Goal: Communication & Community: Ask a question

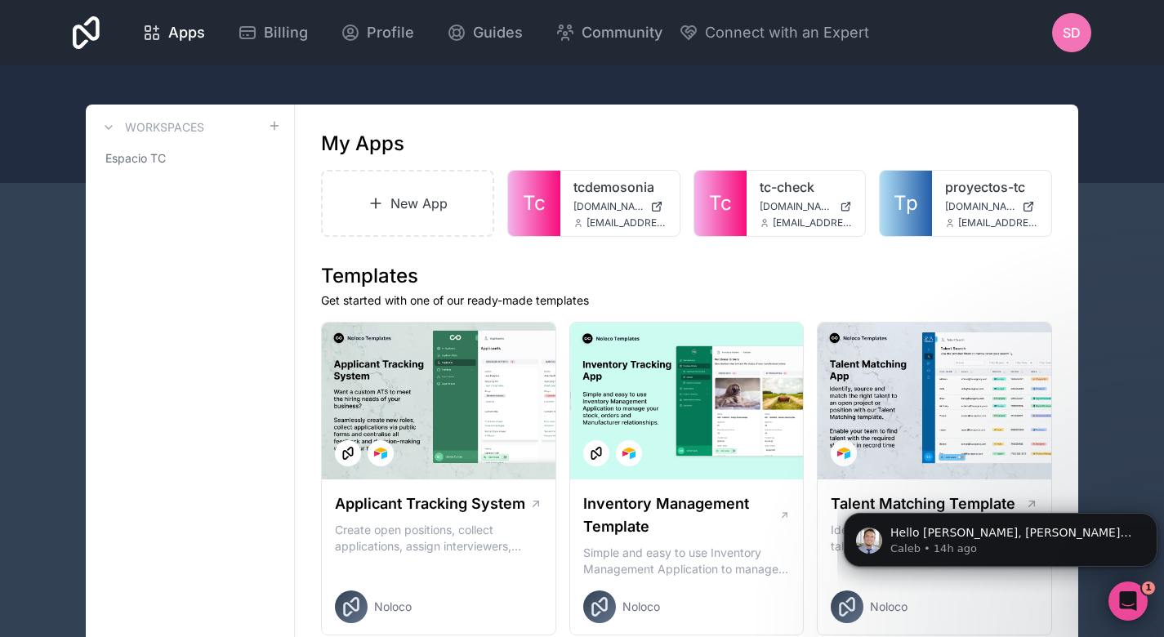
click at [1130, 597] on icon "Open Intercom Messenger" at bounding box center [1128, 601] width 27 height 27
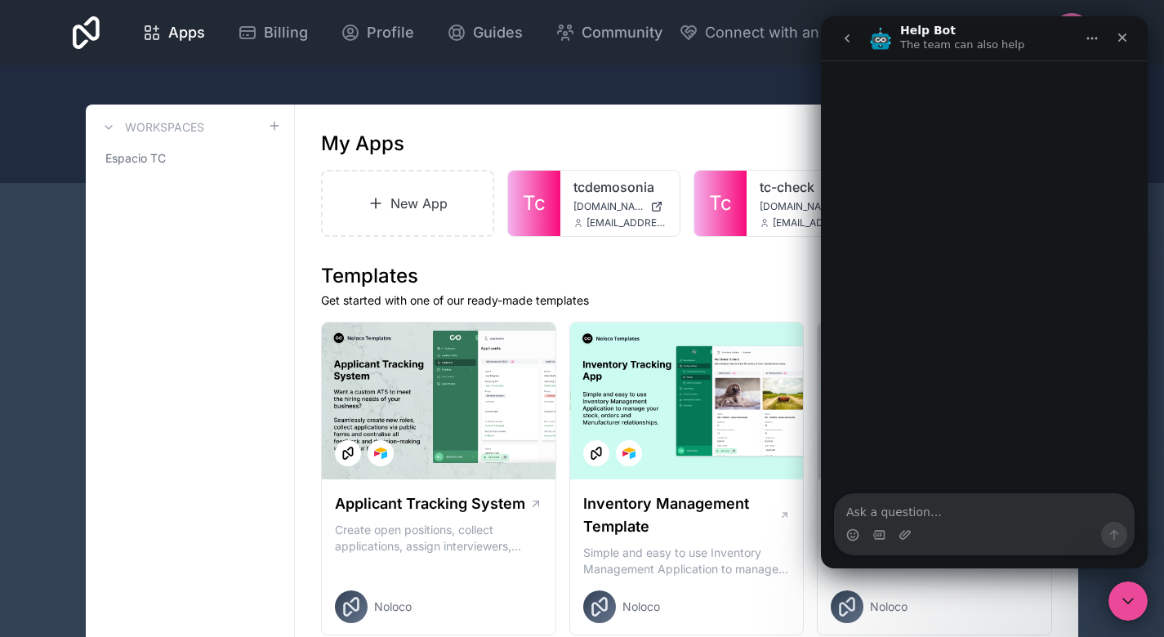
click at [850, 42] on icon "go back" at bounding box center [847, 38] width 13 height 13
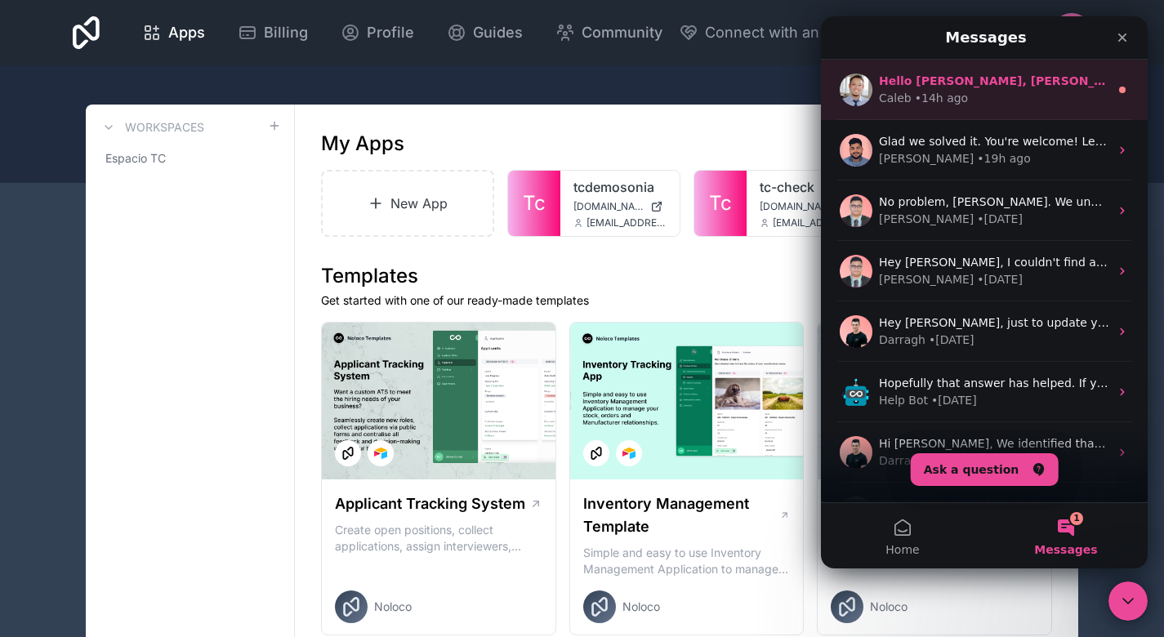
click at [954, 100] on div "• 14h ago" at bounding box center [941, 98] width 53 height 17
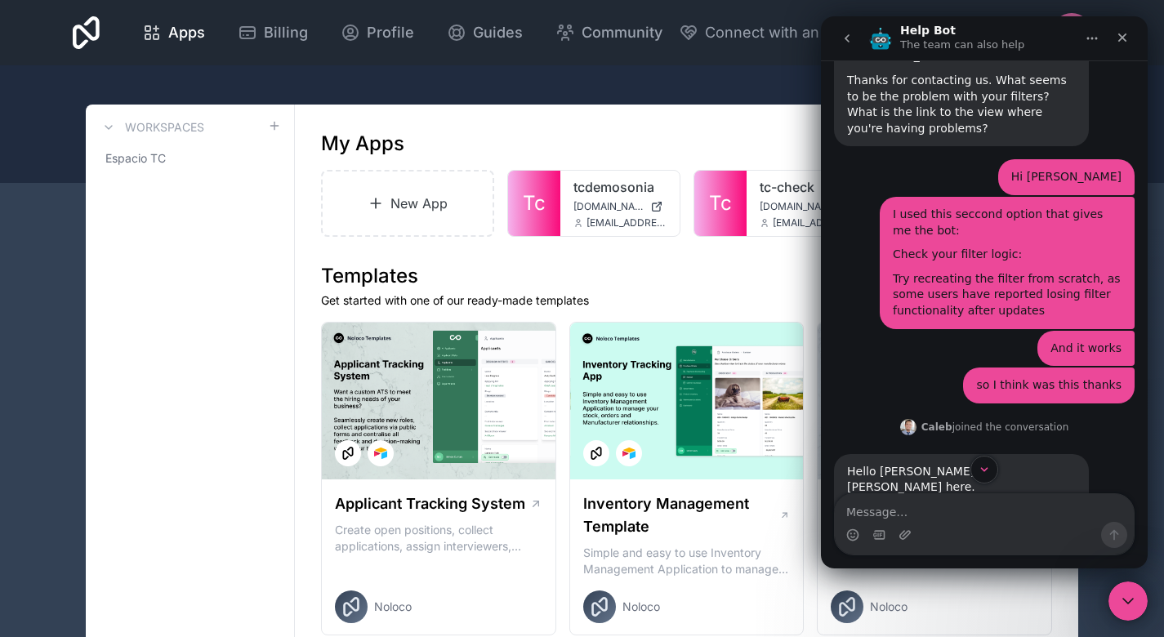
scroll to position [1076, 0]
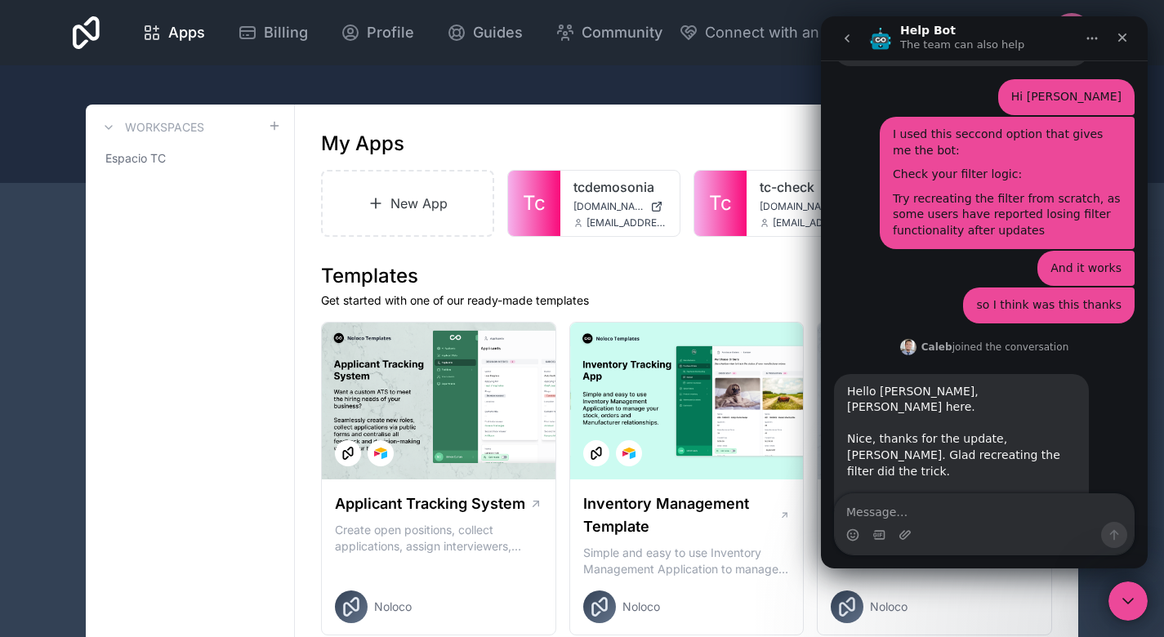
click at [923, 515] on textarea "Message…" at bounding box center [984, 508] width 299 height 28
type textarea "Hi"
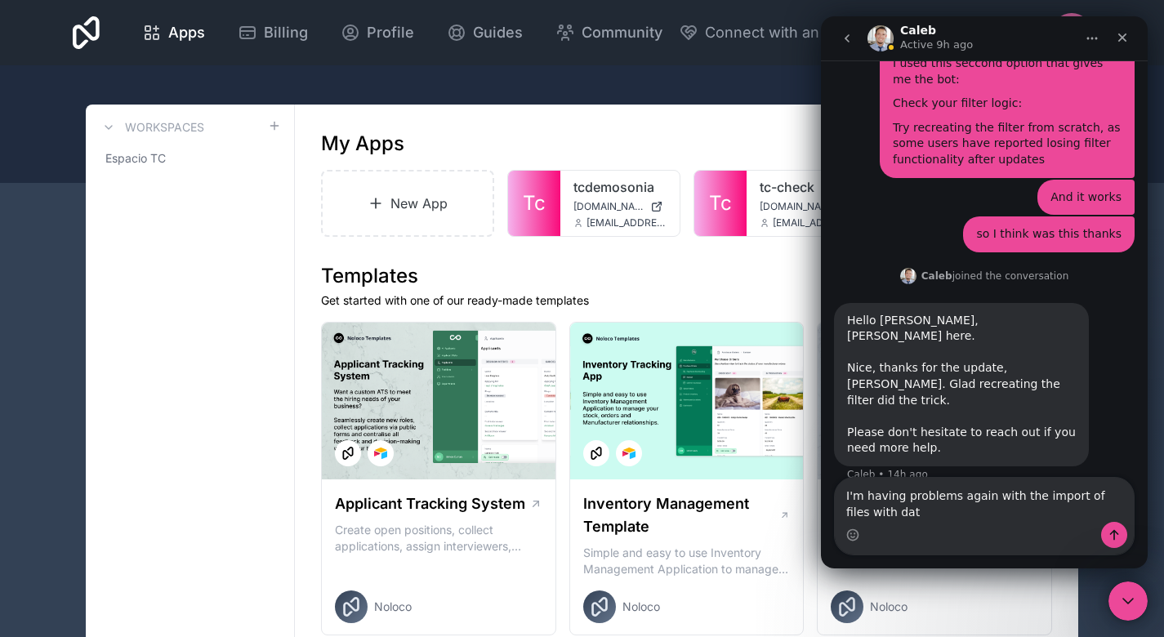
scroll to position [1186, 0]
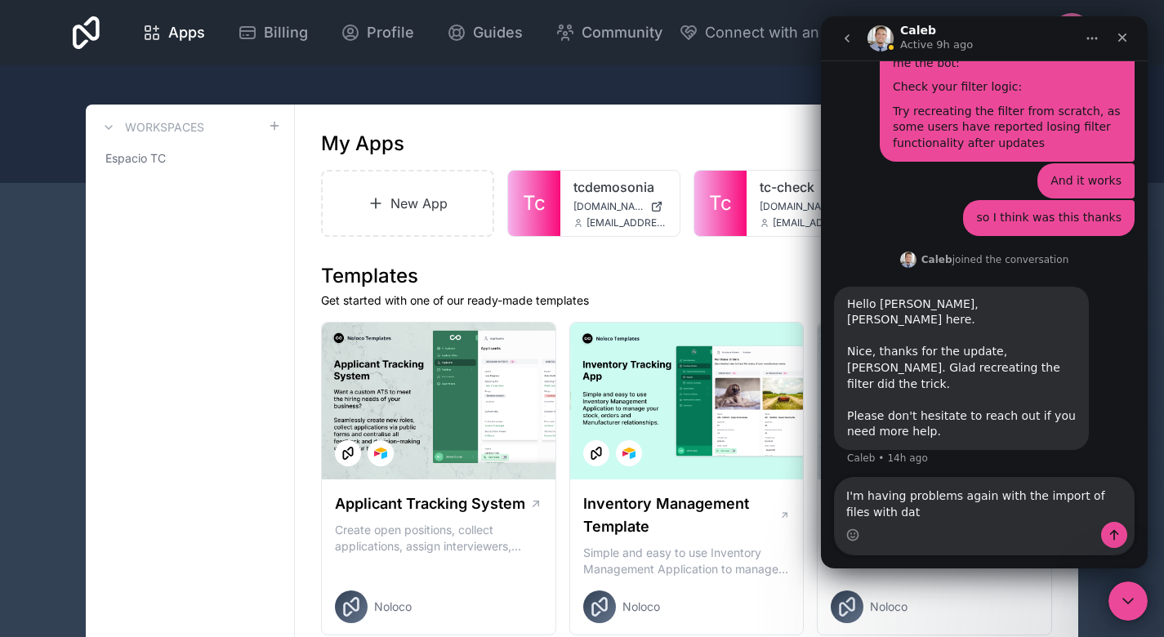
type textarea "I'm having problems again with the import of files with data"
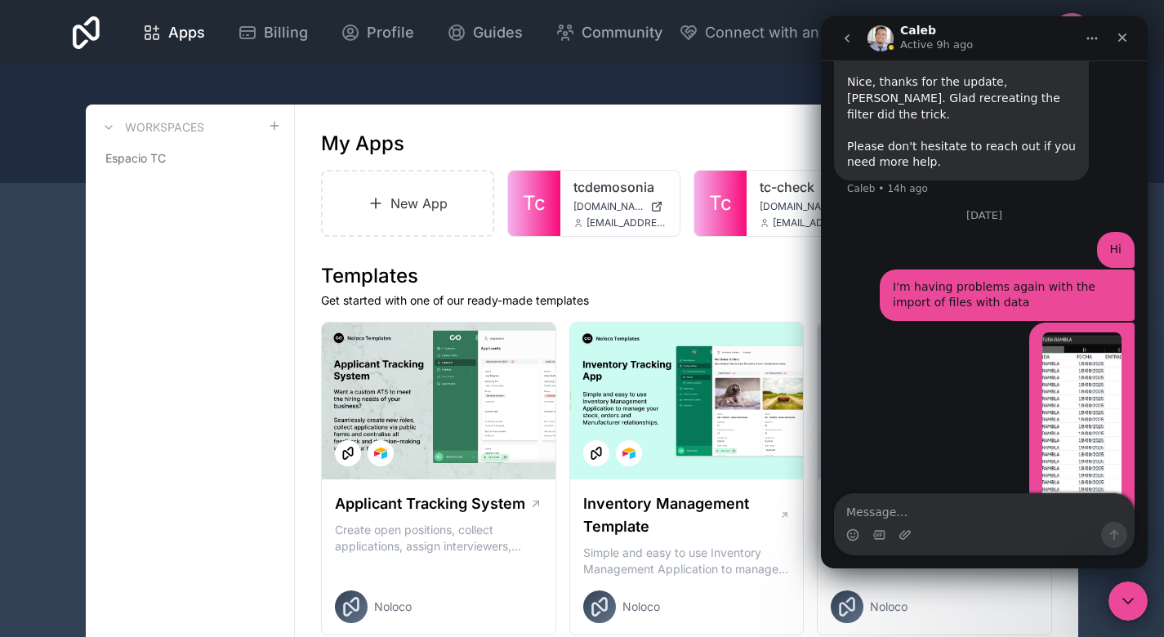
scroll to position [1463, 0]
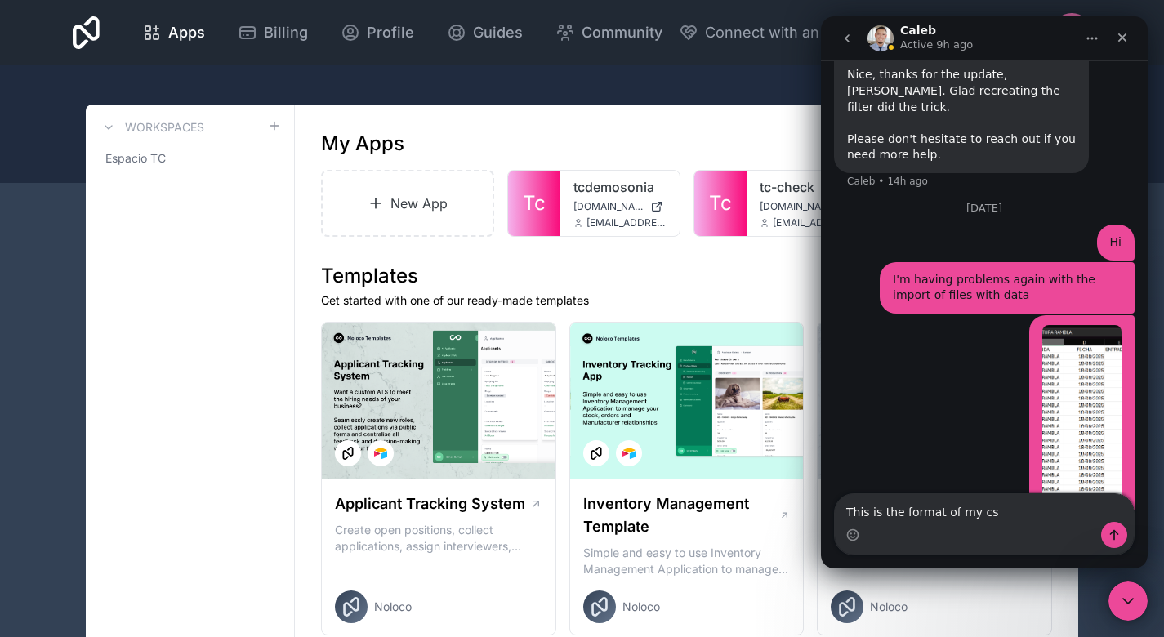
type textarea "This is the format of my csv"
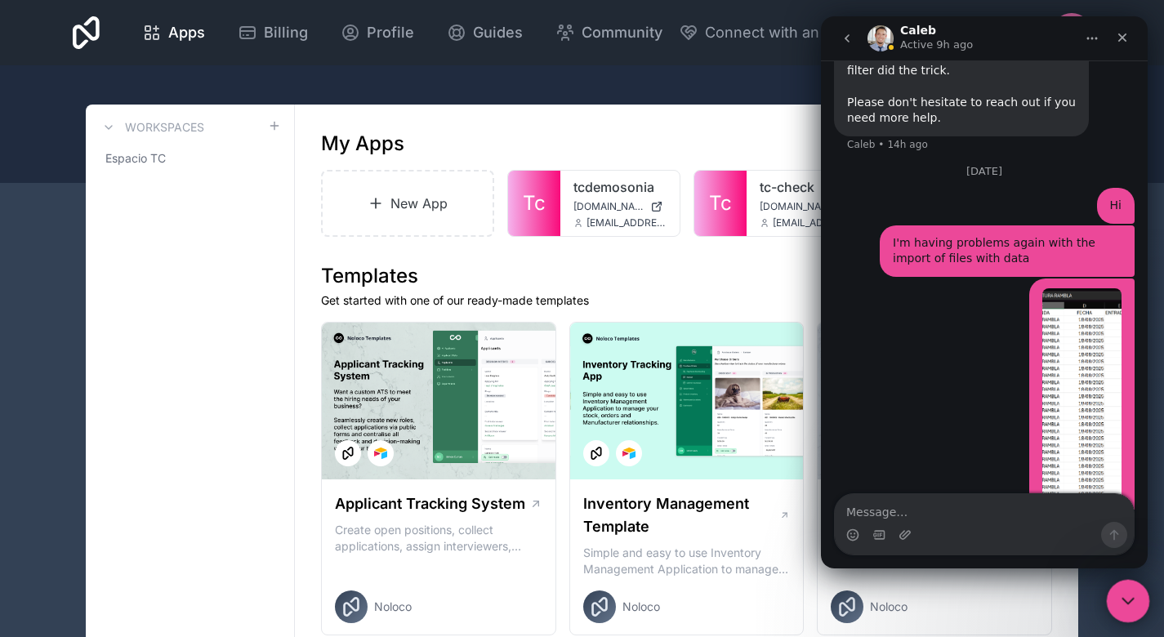
click at [1121, 608] on icon "Close Intercom Messenger" at bounding box center [1126, 599] width 20 height 20
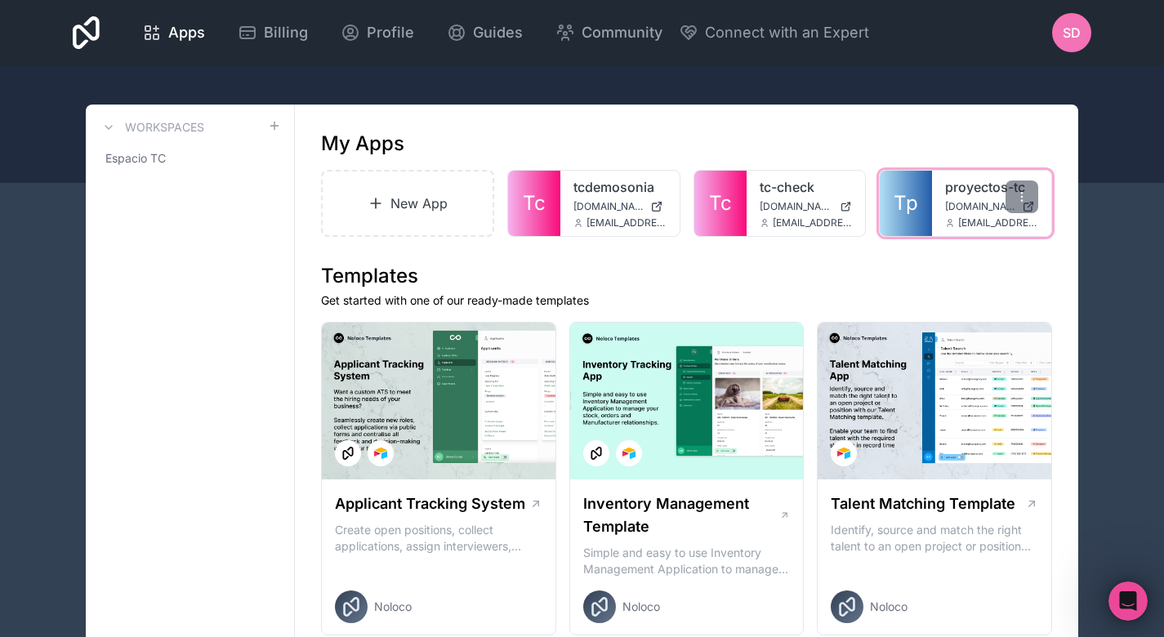
click at [967, 201] on span "[DOMAIN_NAME]" at bounding box center [980, 206] width 70 height 13
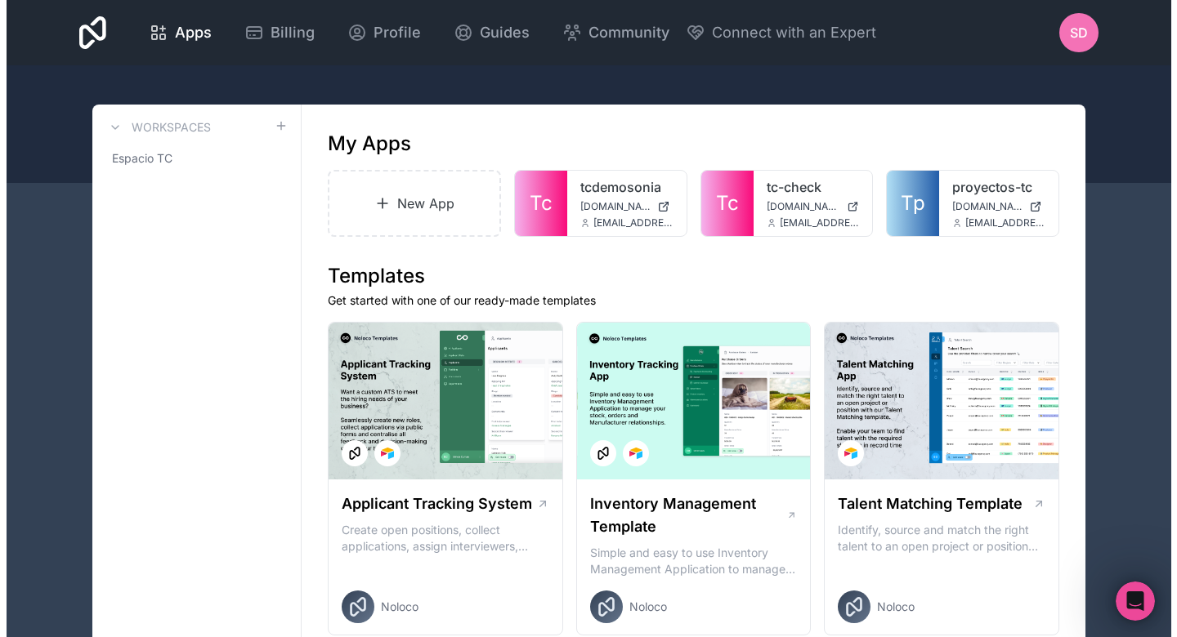
scroll to position [1852, 0]
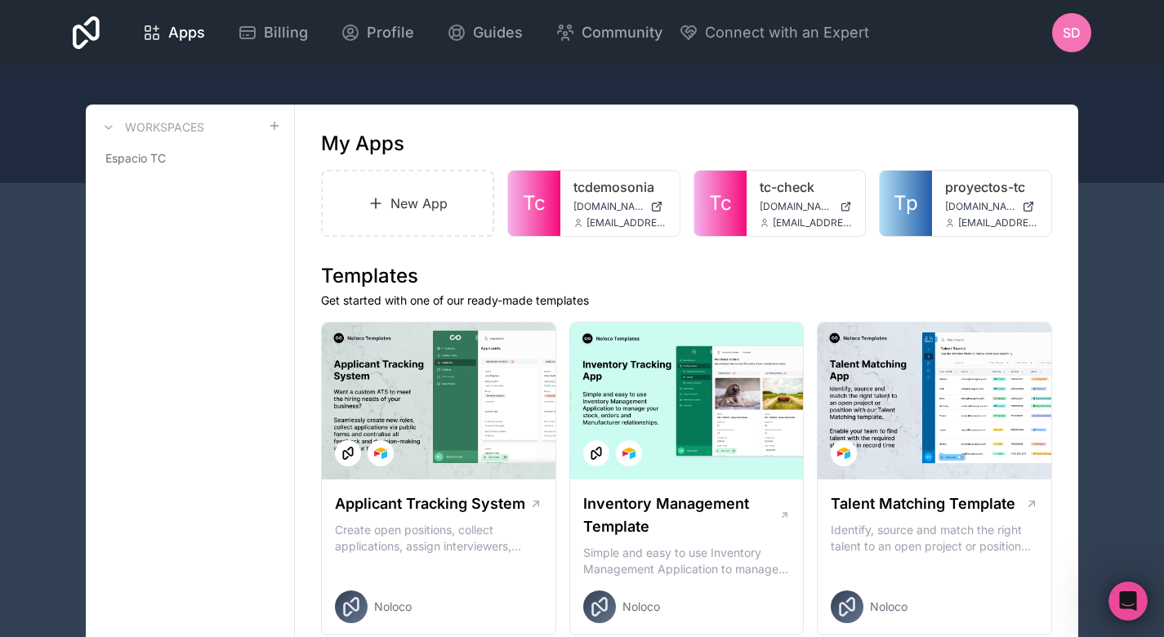
click at [1136, 119] on div at bounding box center [582, 124] width 1164 height 118
click at [943, 212] on div "proyectos-tc proyectos-tc.noloco.co sdelgado@t-cuento.com" at bounding box center [991, 203] width 119 height 65
click at [1026, 192] on icon at bounding box center [1022, 196] width 13 height 13
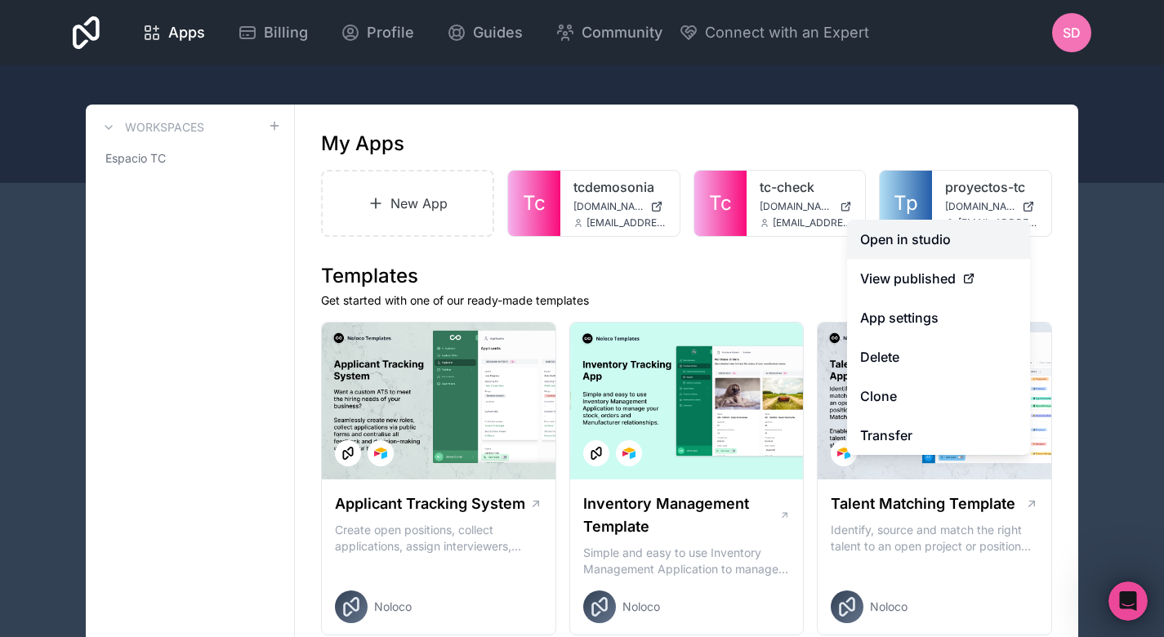
click at [955, 241] on link "Open in studio" at bounding box center [938, 239] width 183 height 39
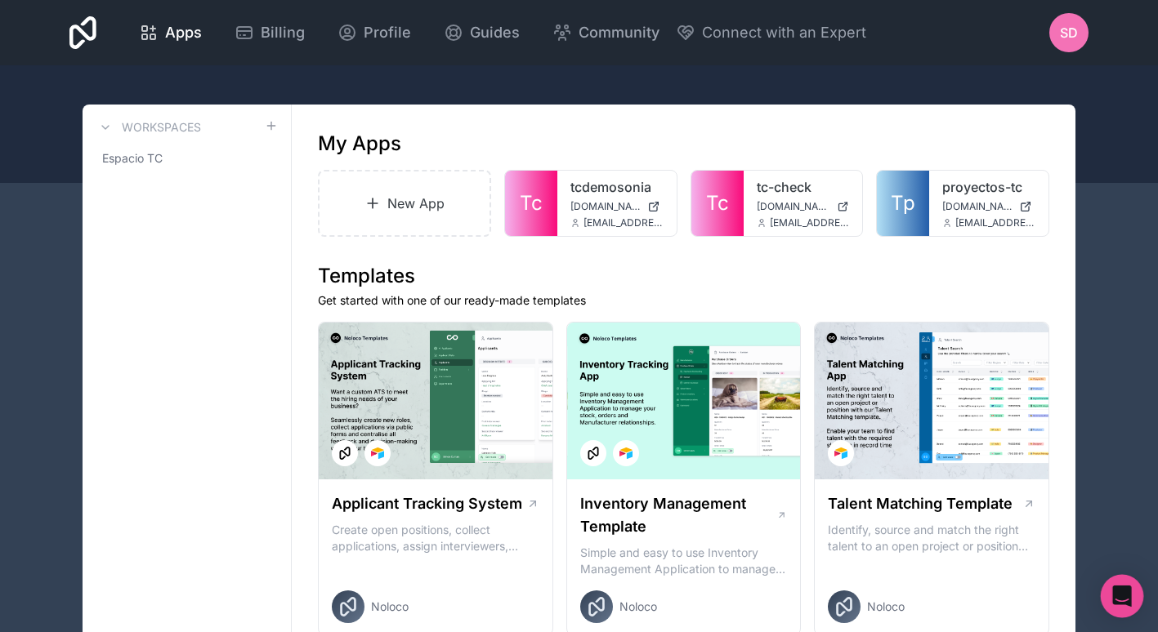
click at [1111, 598] on div "Open Intercom Messenger" at bounding box center [1122, 596] width 43 height 43
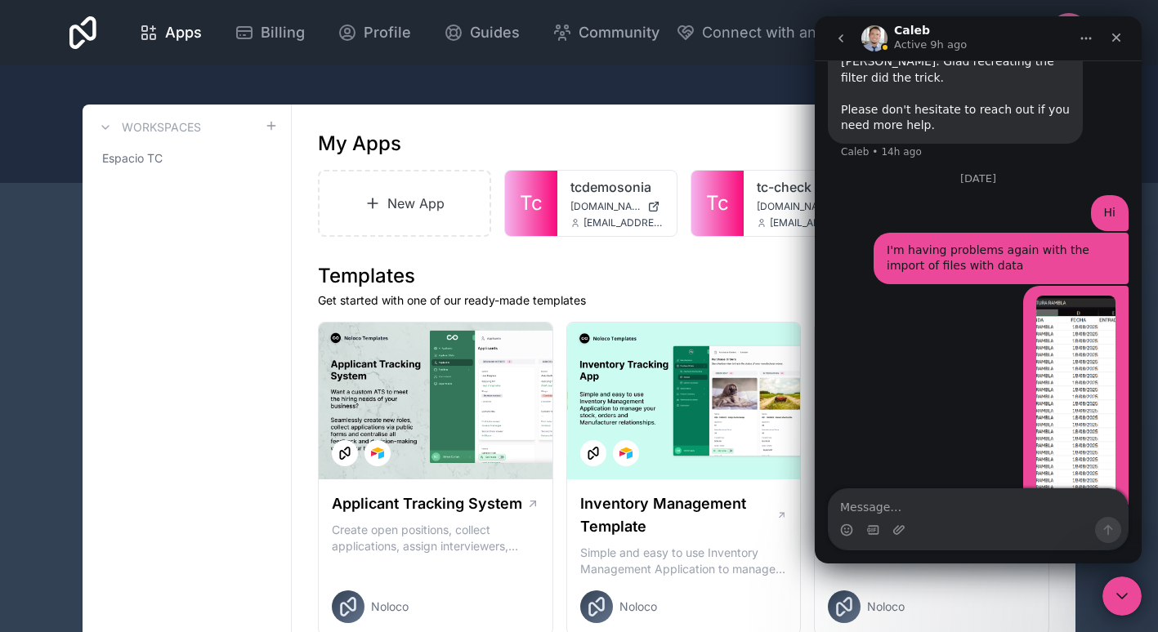
scroll to position [1504, 0]
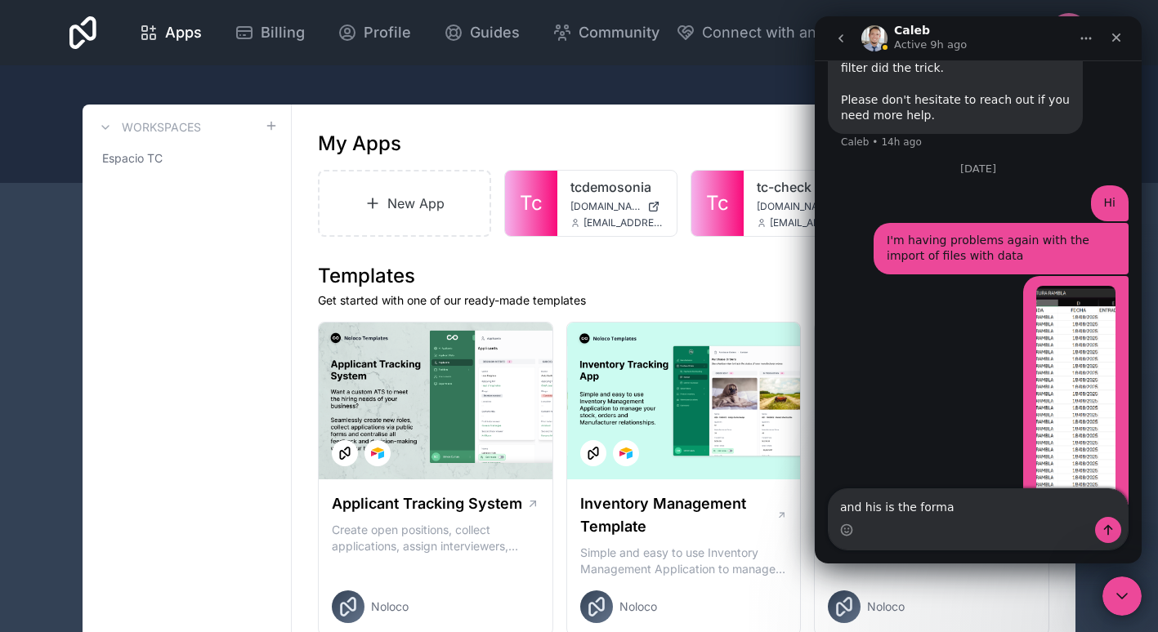
type textarea "and his is the format"
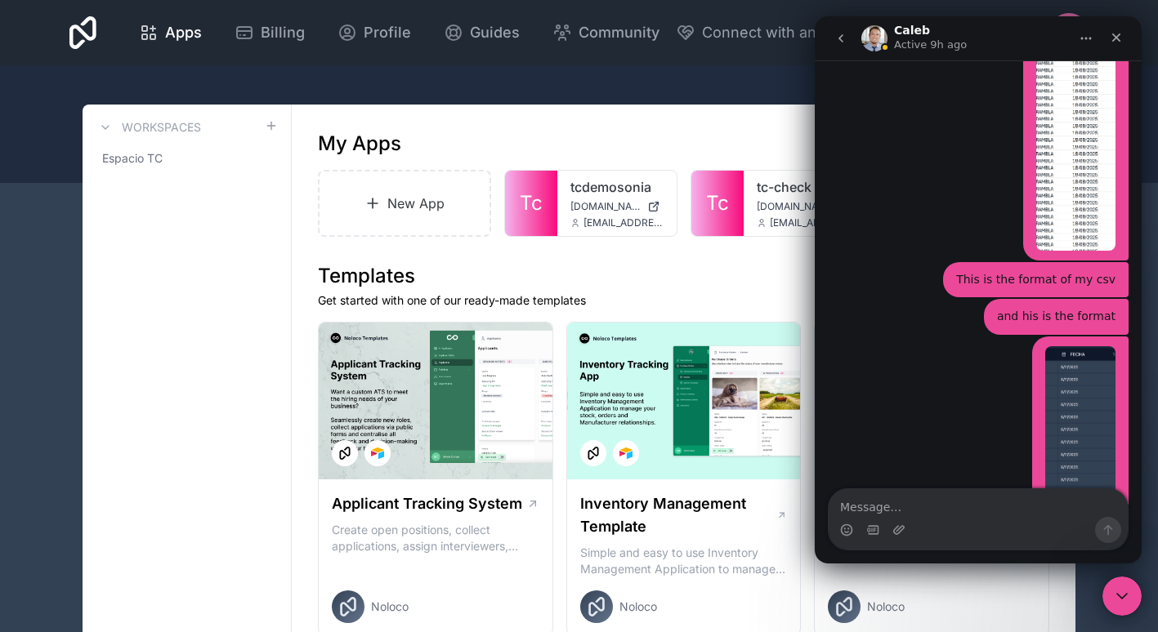
scroll to position [1782, 0]
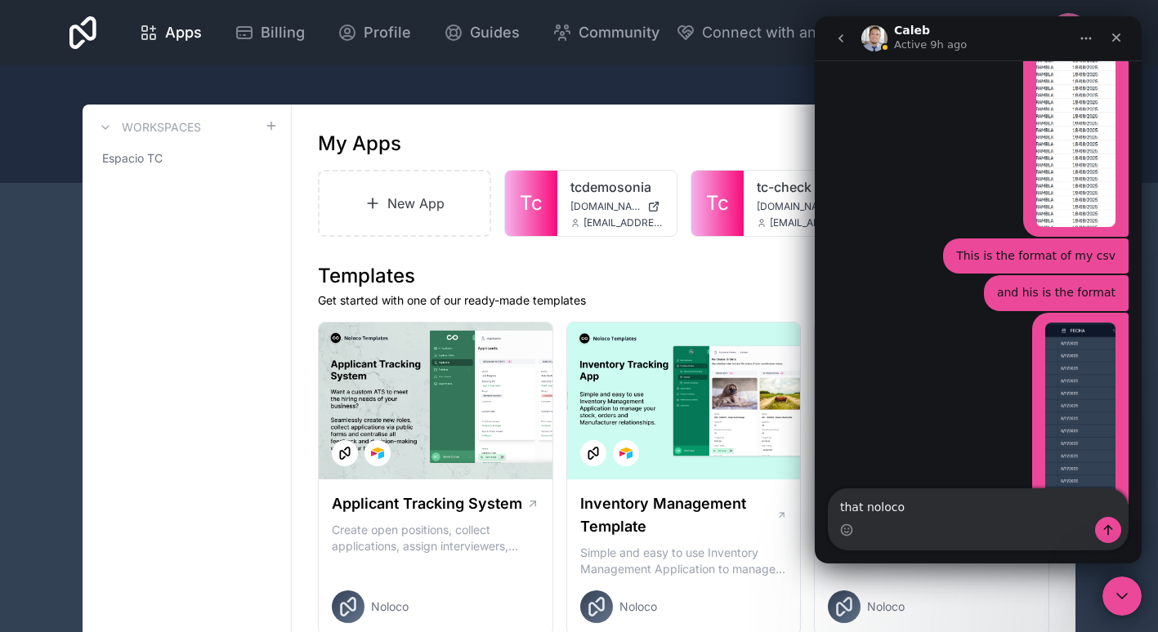
type textarea "that noloco"
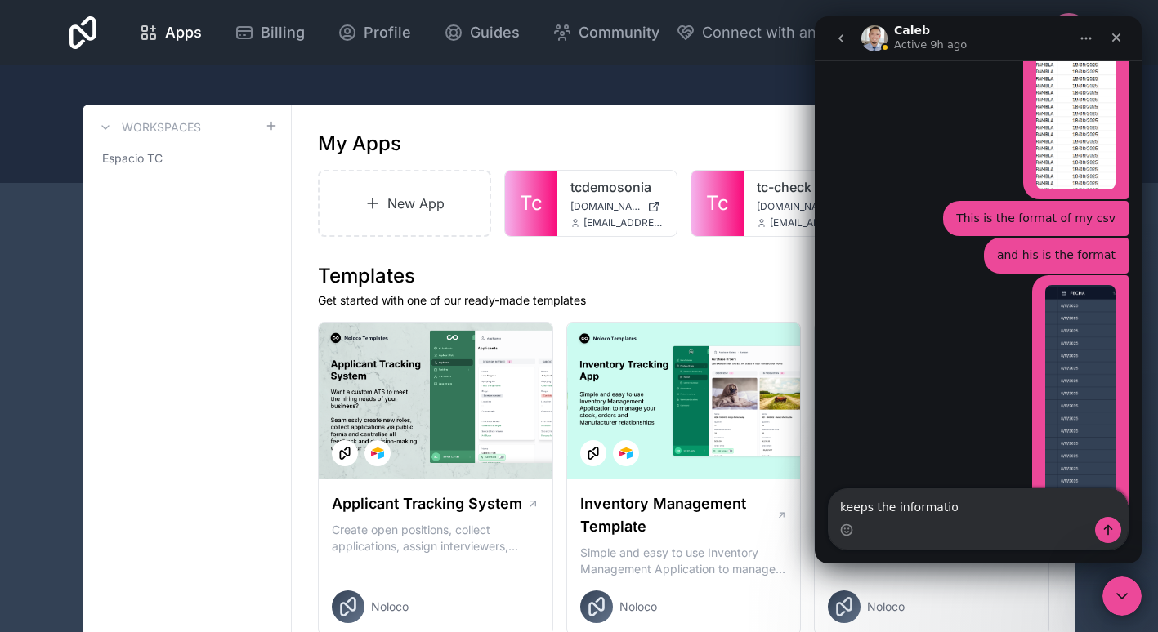
type textarea "keeps the information"
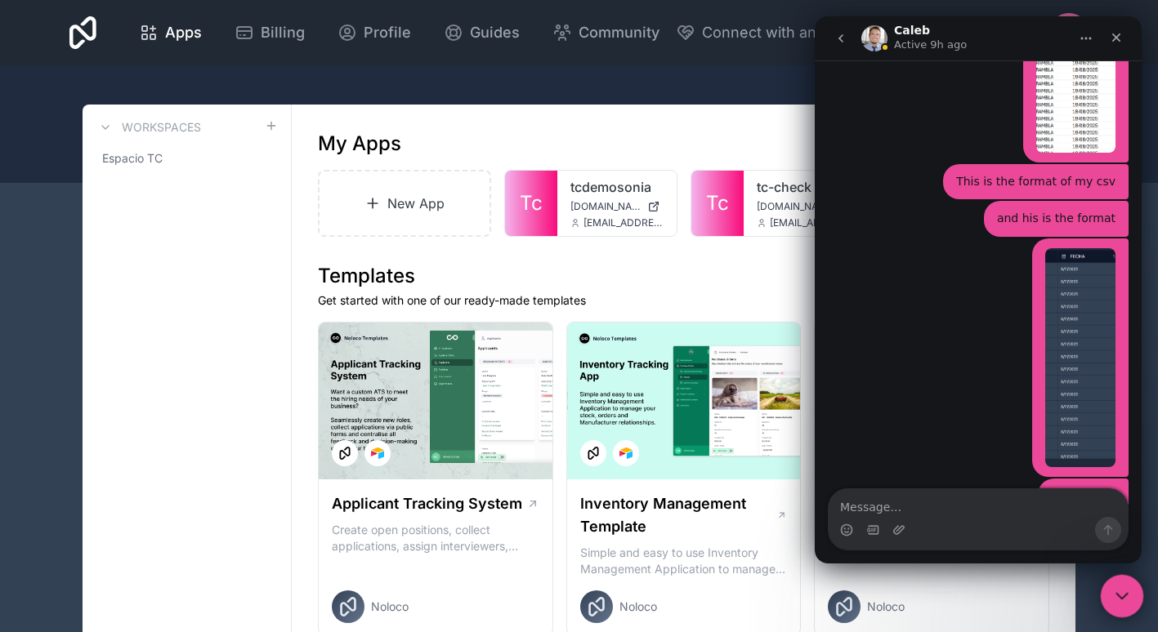
click at [1119, 584] on icon "Close Intercom Messenger" at bounding box center [1120, 594] width 20 height 20
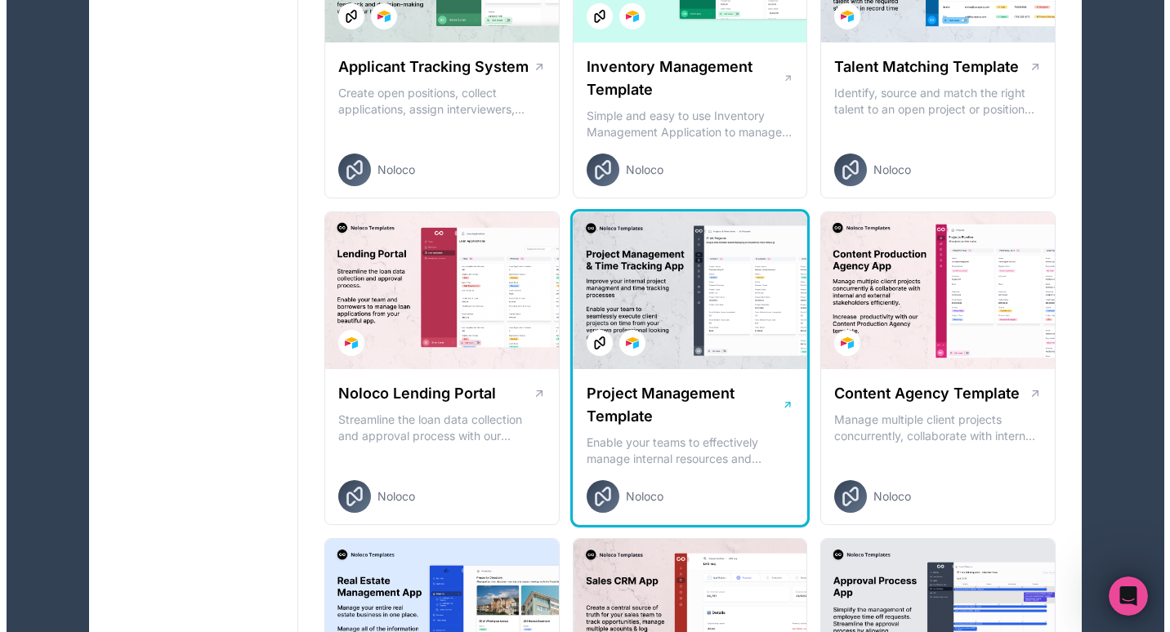
scroll to position [0, 0]
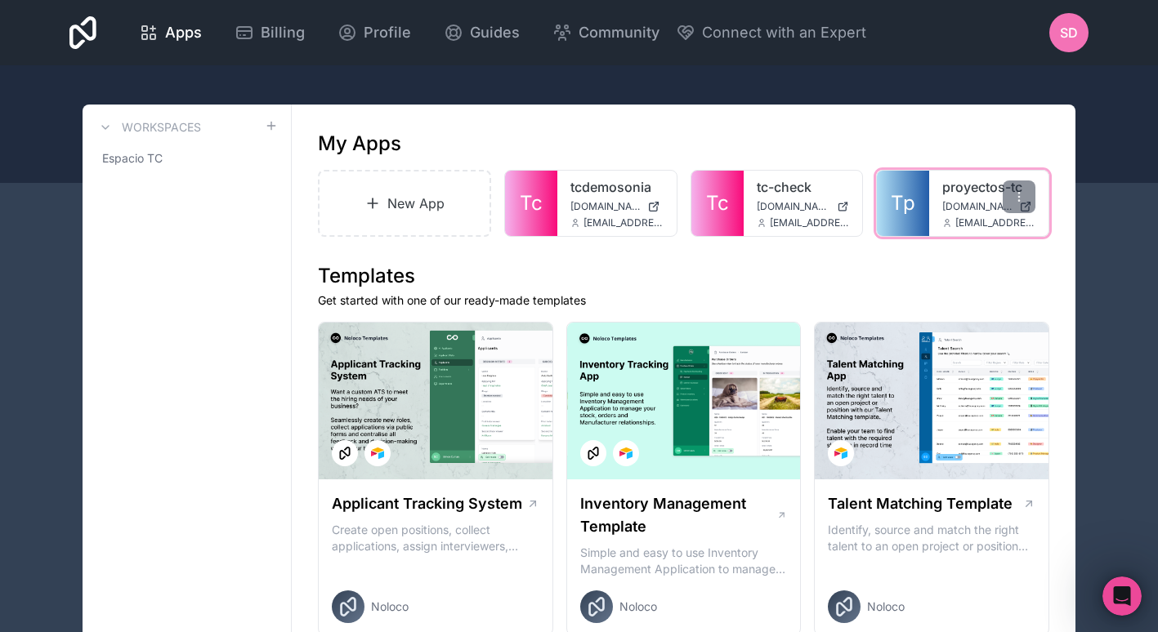
click at [957, 192] on link "proyectos-tc" at bounding box center [988, 187] width 93 height 20
